Goal: Find contact information: Find contact information

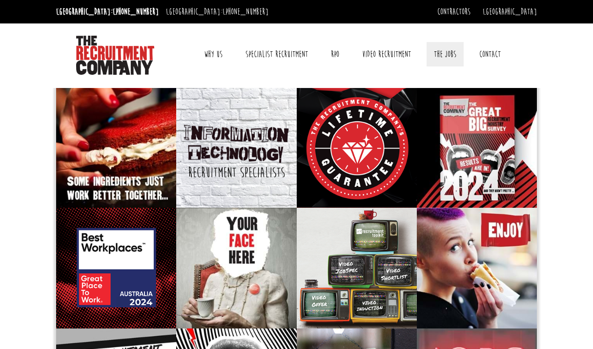
click at [444, 52] on link "The Jobs" at bounding box center [445, 54] width 37 height 24
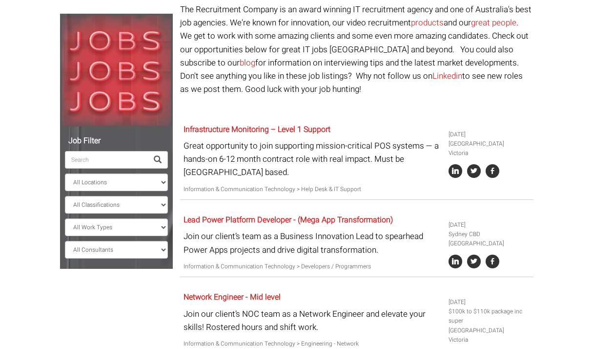
scroll to position [94, 0]
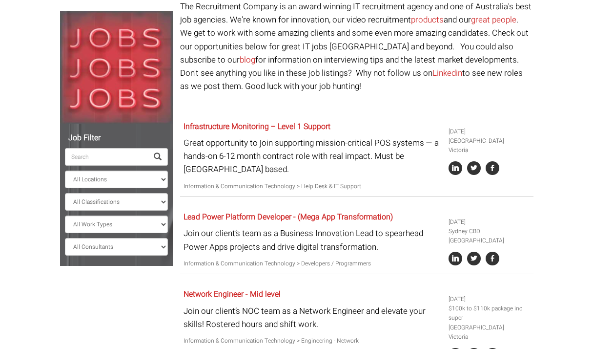
click at [115, 163] on input "search" at bounding box center [106, 157] width 83 height 18
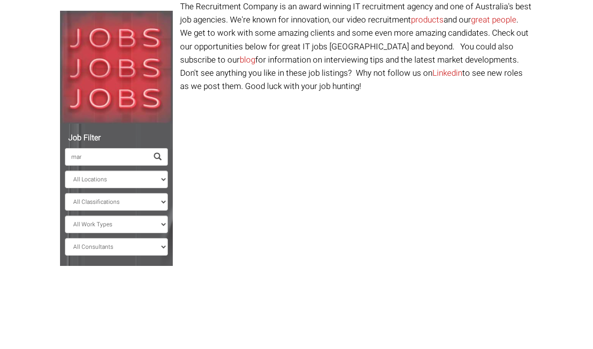
scroll to position [83, 0]
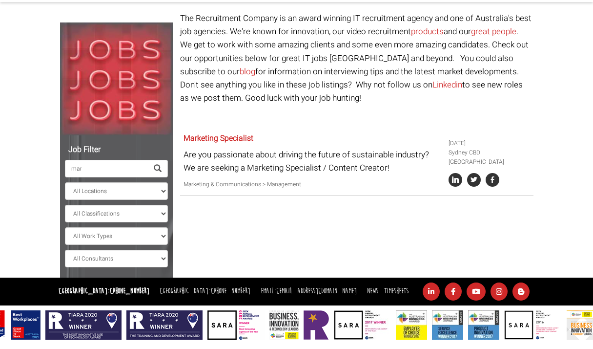
type input "mark"
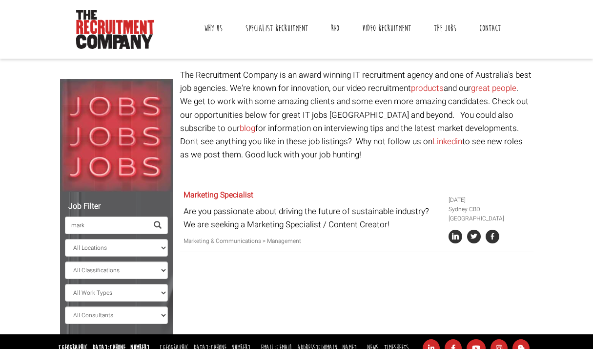
scroll to position [23, 0]
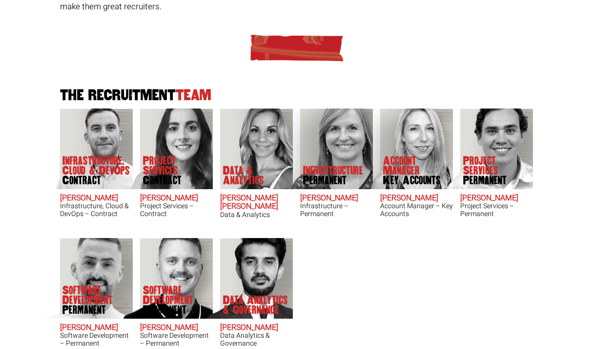
scroll to position [254, 0]
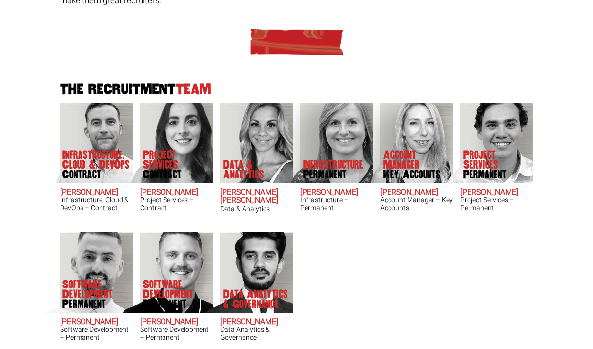
click at [169, 287] on p "Software Development Permanent" at bounding box center [178, 293] width 70 height 29
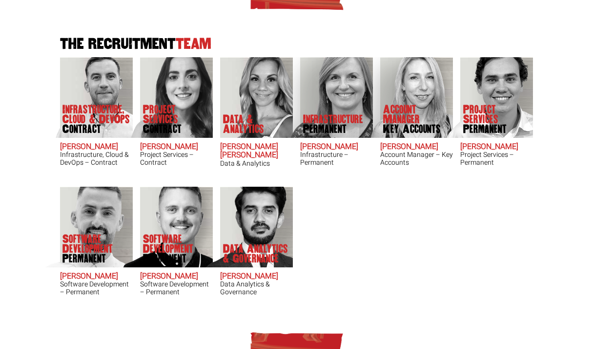
scroll to position [301, 0]
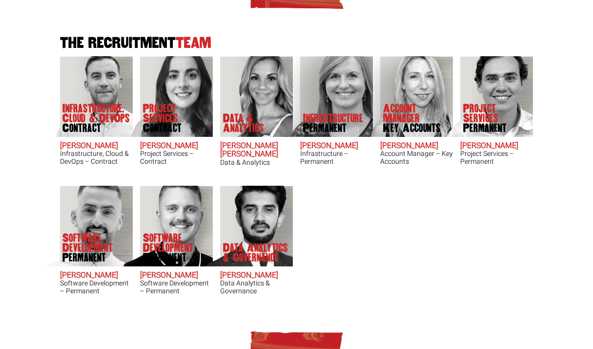
click at [490, 104] on p "Project Services Permanent" at bounding box center [498, 118] width 70 height 29
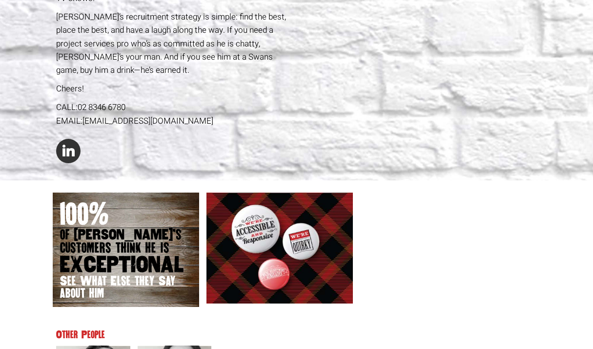
scroll to position [340, 0]
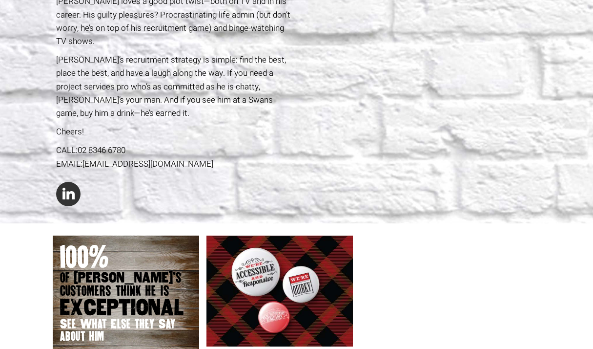
drag, startPoint x: 84, startPoint y: 147, endPoint x: 88, endPoint y: 155, distance: 9.0
drag, startPoint x: 227, startPoint y: 145, endPoint x: 83, endPoint y: 146, distance: 144.1
click at [83, 157] on div "EMAIL: [EMAIL_ADDRESS][DOMAIN_NAME]" at bounding box center [174, 163] width 237 height 13
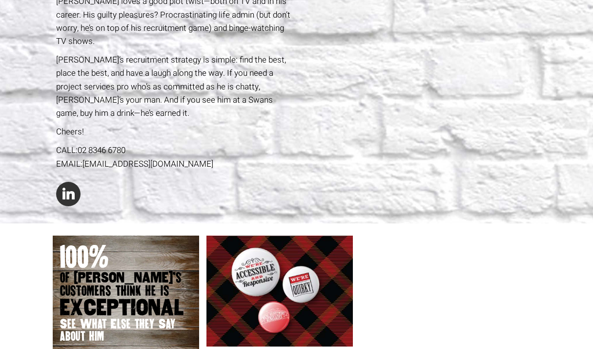
copy div "[EMAIL_ADDRESS][DOMAIN_NAME]"
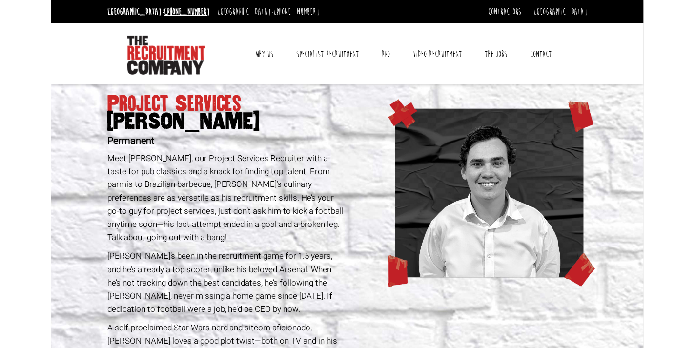
scroll to position [0, 0]
